Goal: Task Accomplishment & Management: Use online tool/utility

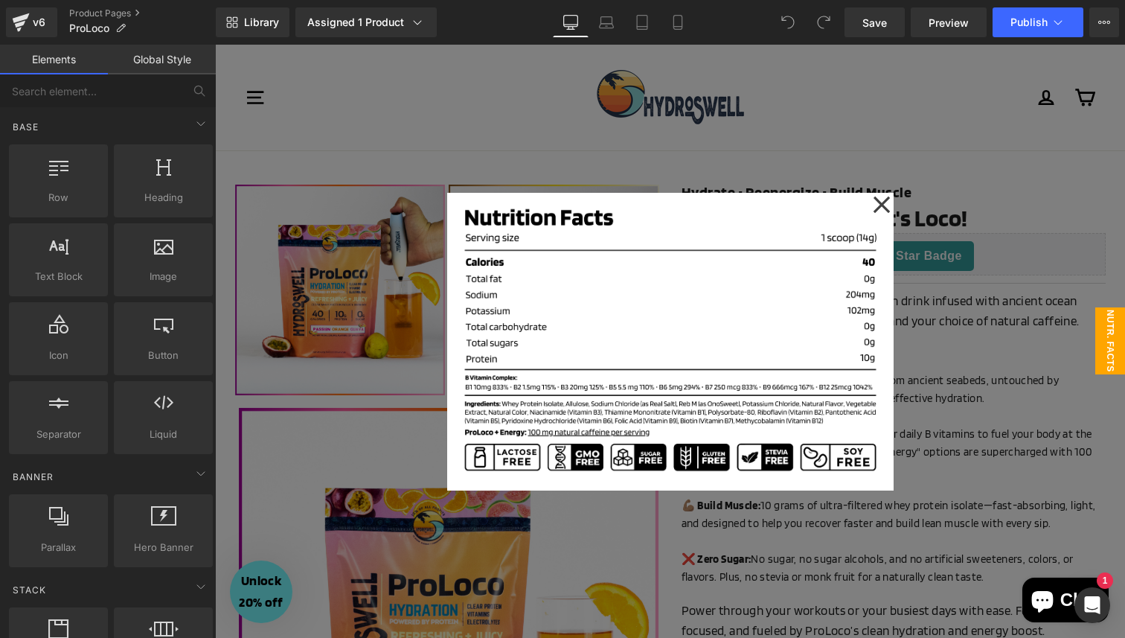
click at [960, 328] on div at bounding box center [670, 341] width 910 height 593
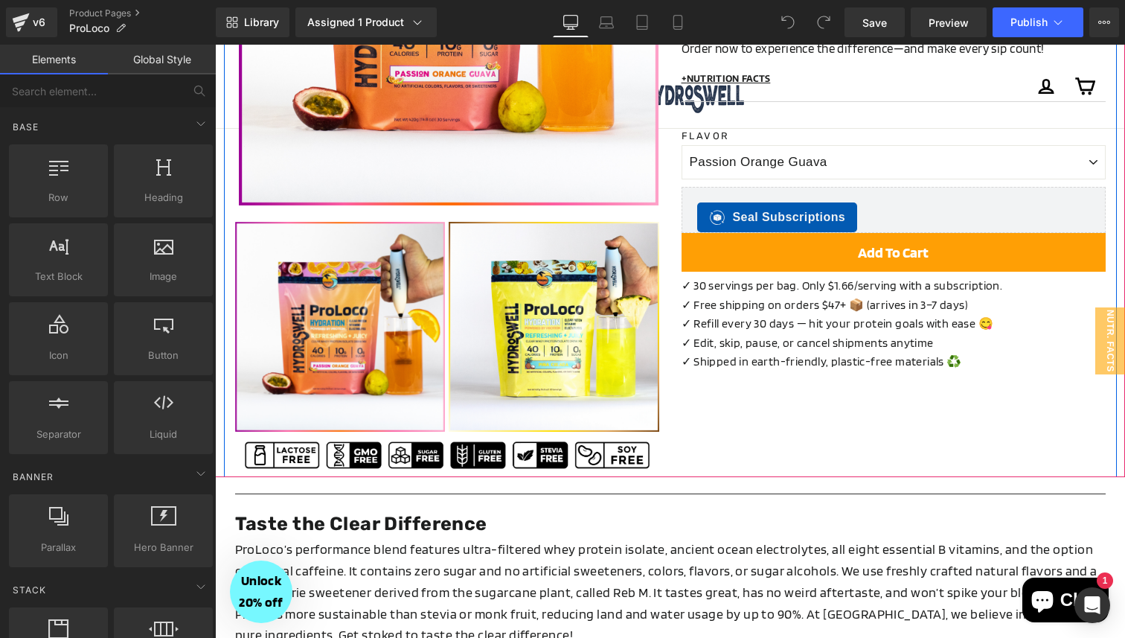
scroll to position [625, 0]
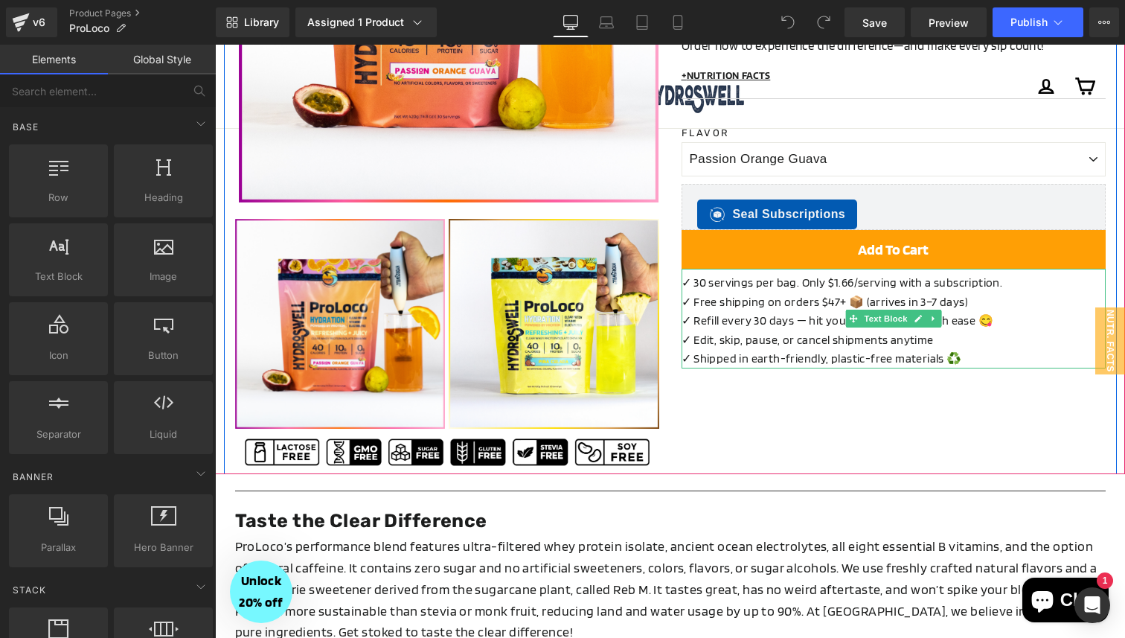
click at [990, 321] on p "✓ Refill every 30 days — hit your protein goals with ease 😋" at bounding box center [893, 320] width 424 height 19
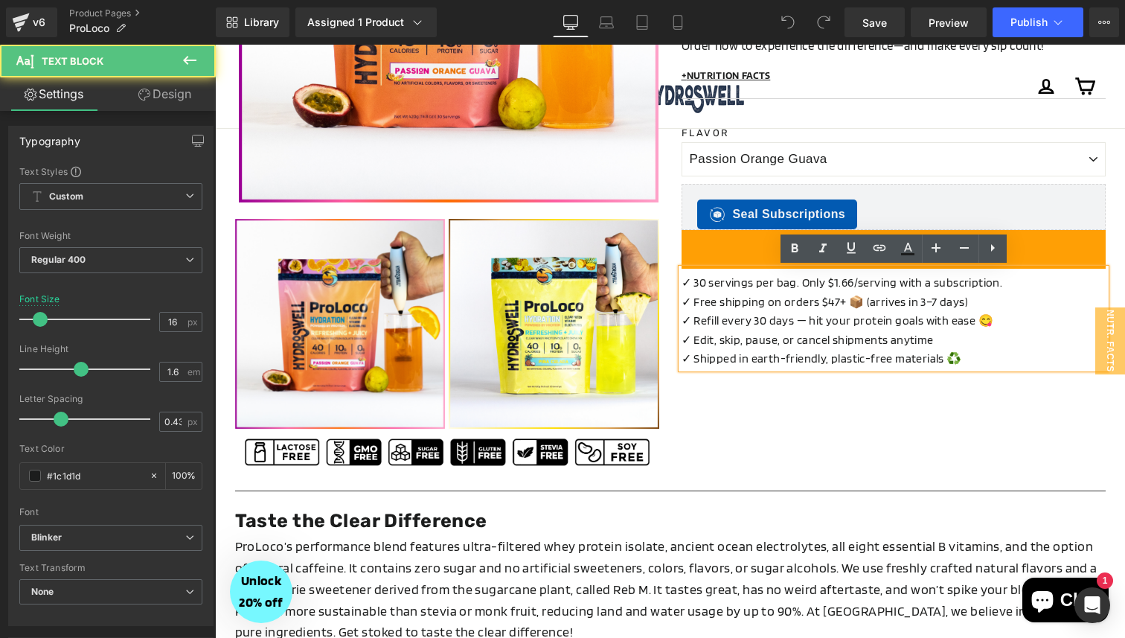
click at [990, 321] on p "✓ Refill every 30 days — hit your protein goals with ease 😋" at bounding box center [893, 320] width 424 height 19
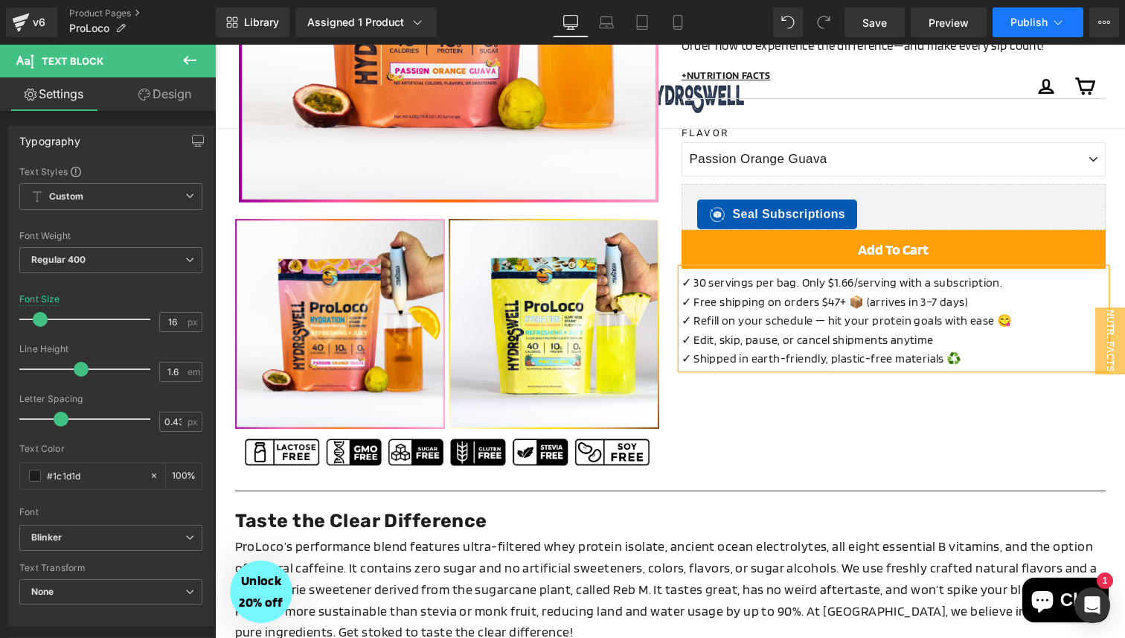
click at [1023, 28] on span "Publish" at bounding box center [1028, 22] width 37 height 12
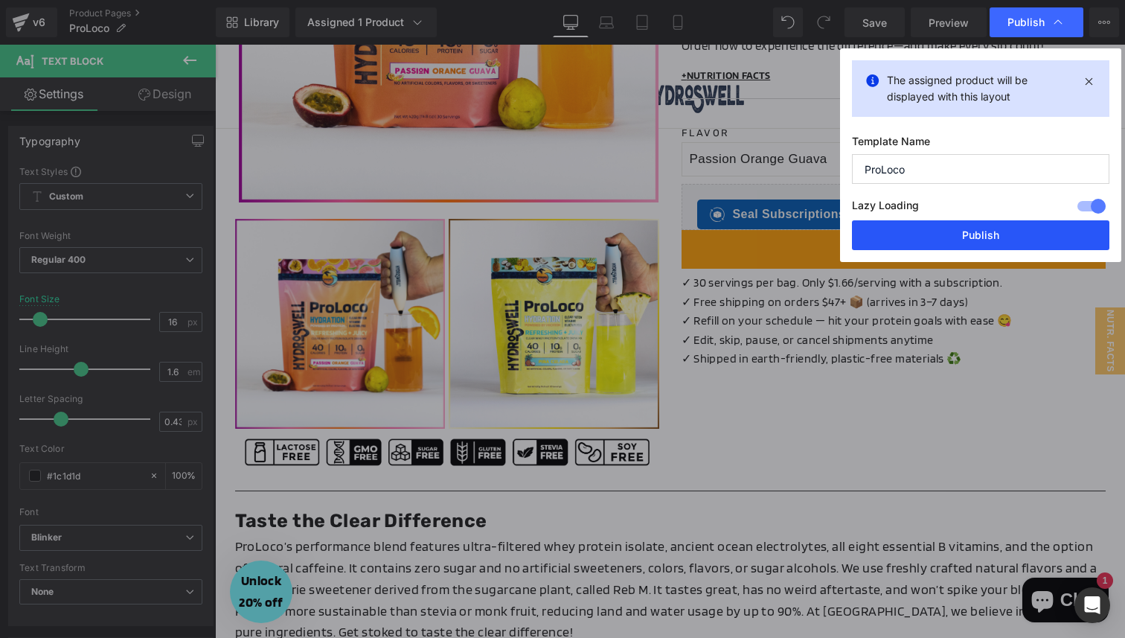
click at [957, 240] on button "Publish" at bounding box center [980, 235] width 257 height 30
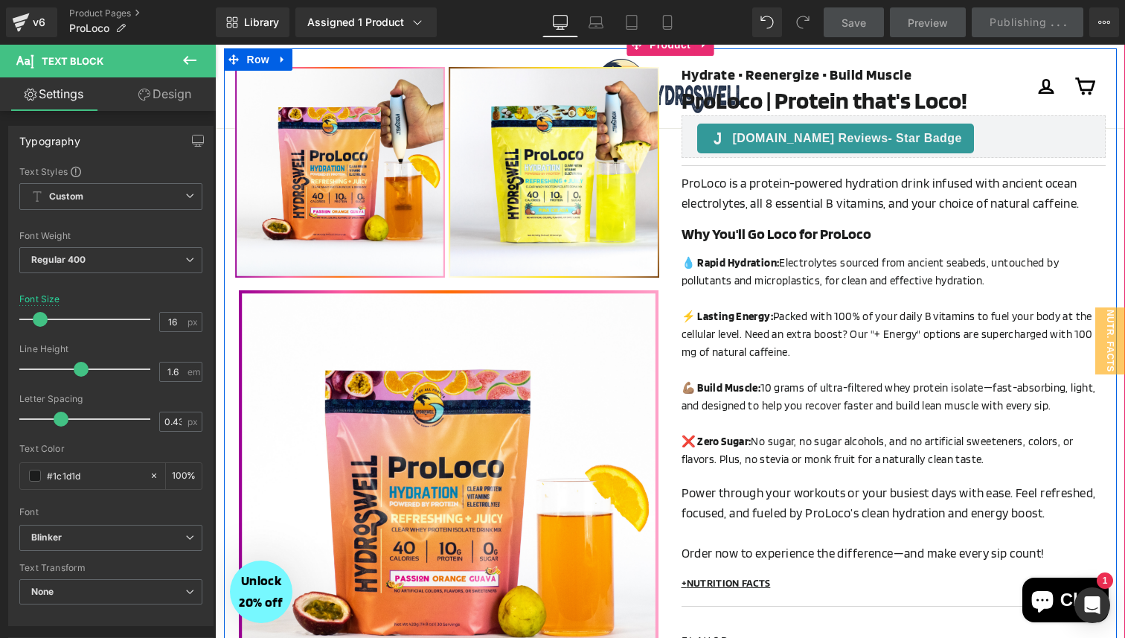
scroll to position [0, 0]
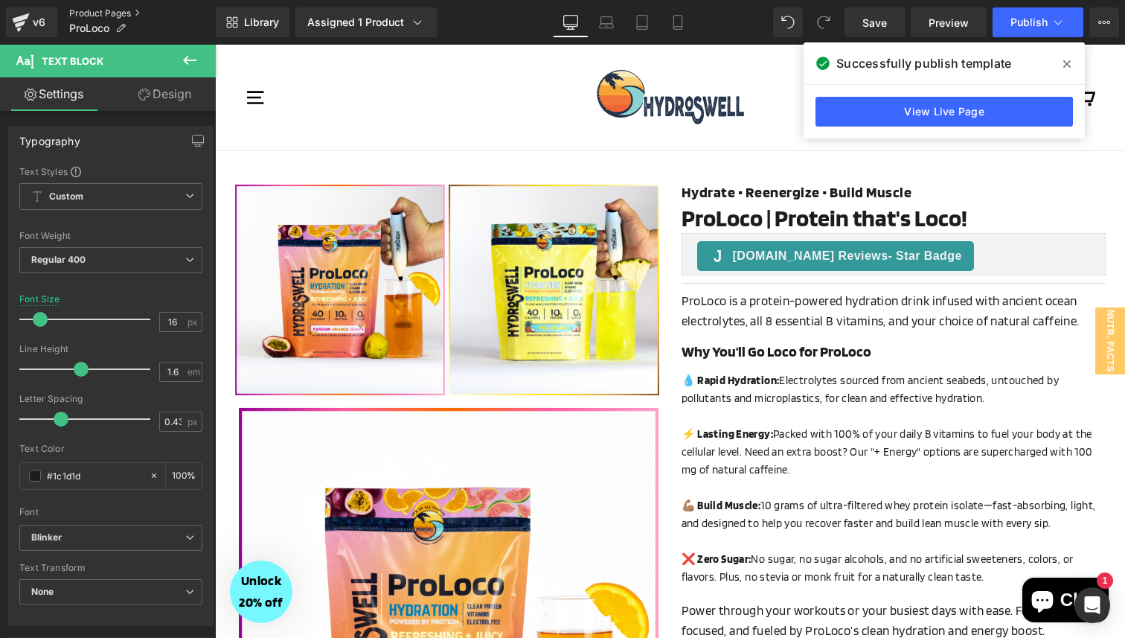
click at [102, 14] on link "Product Pages" at bounding box center [142, 13] width 147 height 12
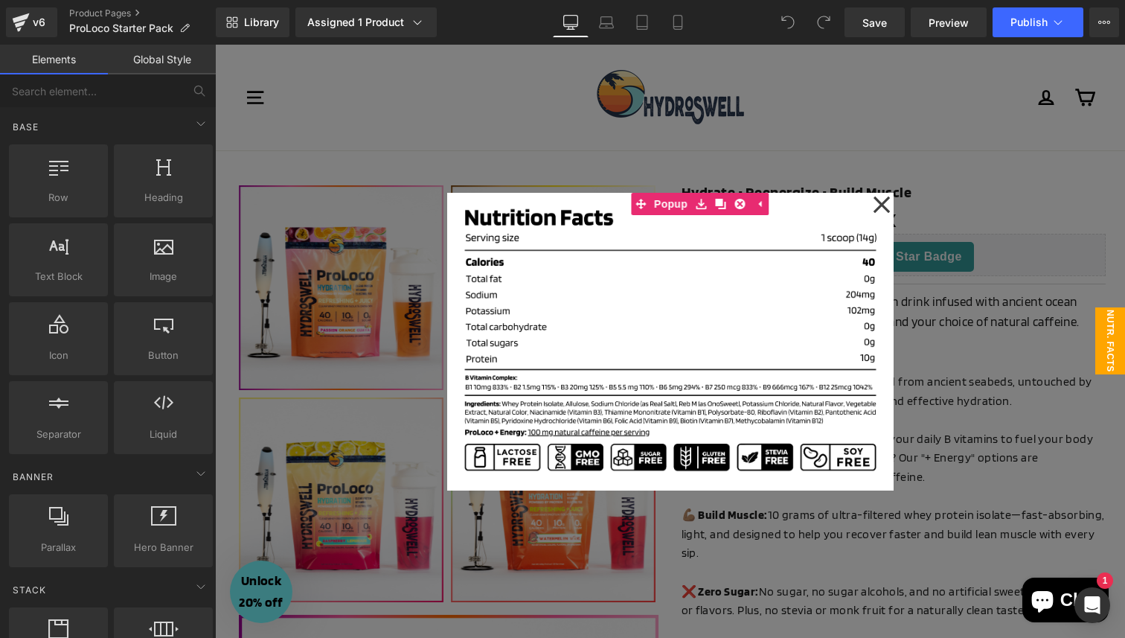
click at [1004, 441] on div at bounding box center [670, 341] width 910 height 593
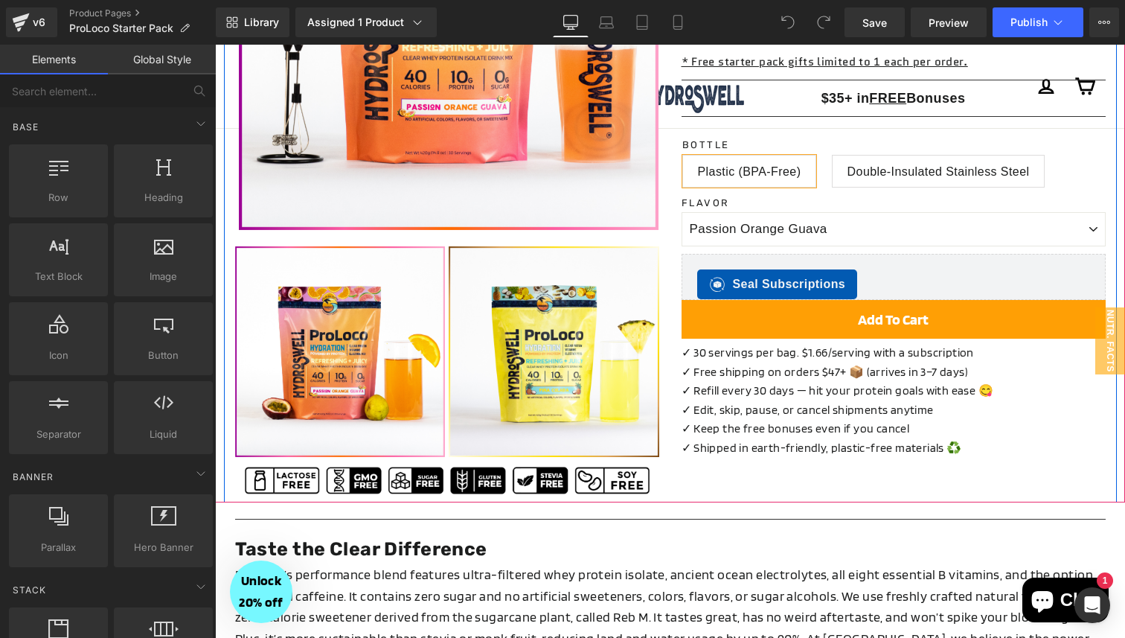
scroll to position [832, 0]
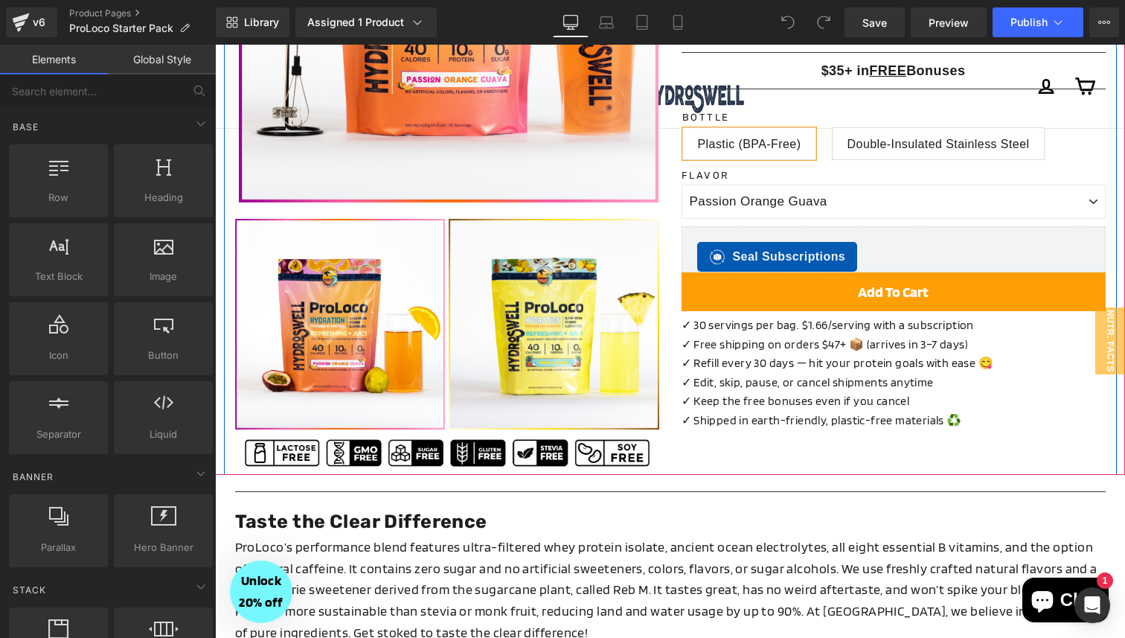
click at [909, 373] on p "✓ Edit, skip, pause, or cancel shipments anytime" at bounding box center [893, 382] width 424 height 19
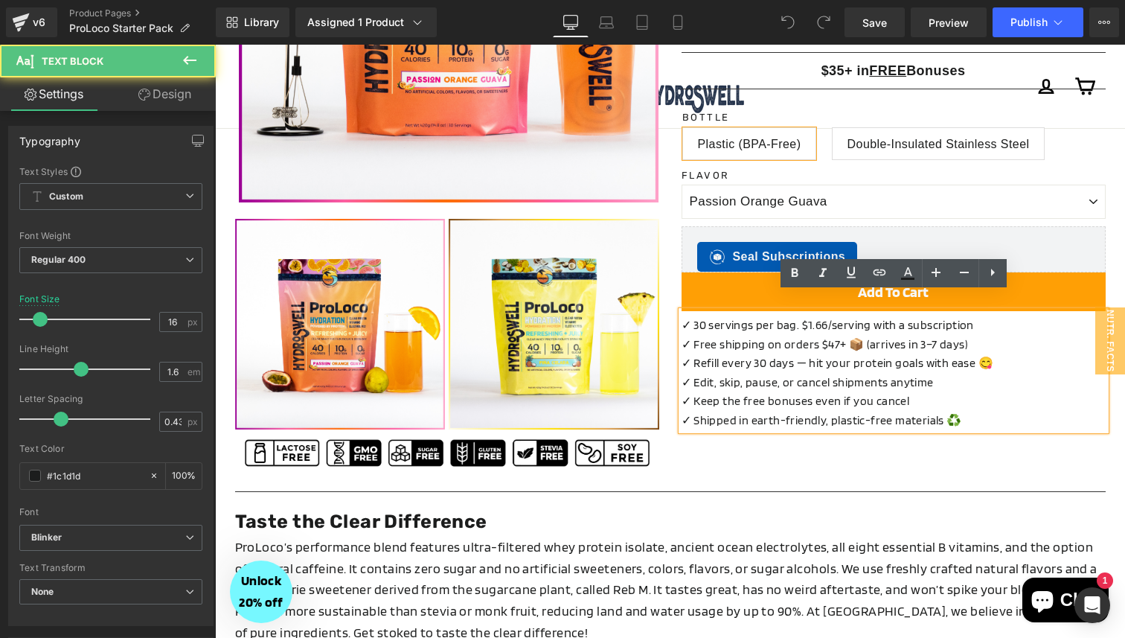
click at [985, 353] on p "✓ Refill every 30 days — hit your protein goals with ease 😋" at bounding box center [893, 362] width 424 height 19
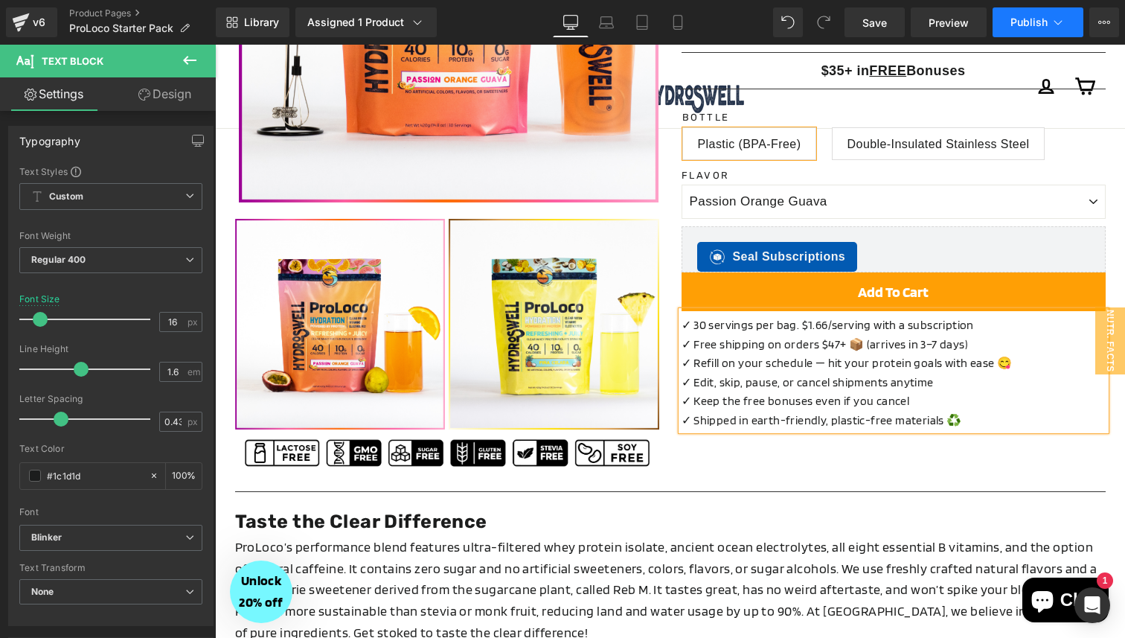
click at [1031, 23] on span "Publish" at bounding box center [1028, 22] width 37 height 12
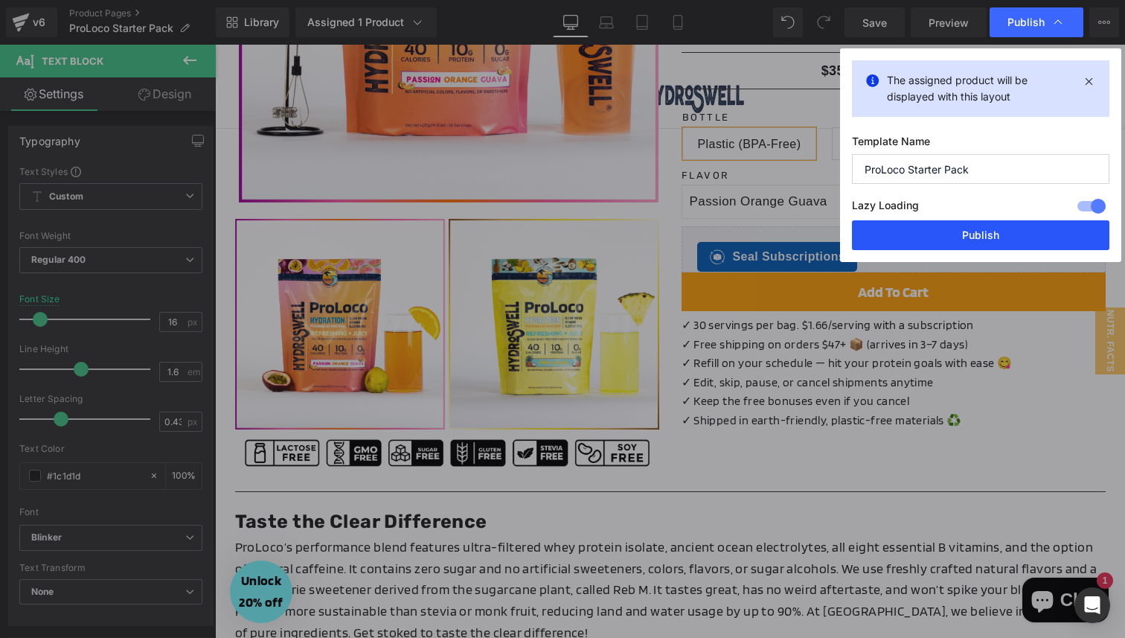
click at [974, 240] on button "Publish" at bounding box center [980, 235] width 257 height 30
